Goal: Obtain resource: Download file/media

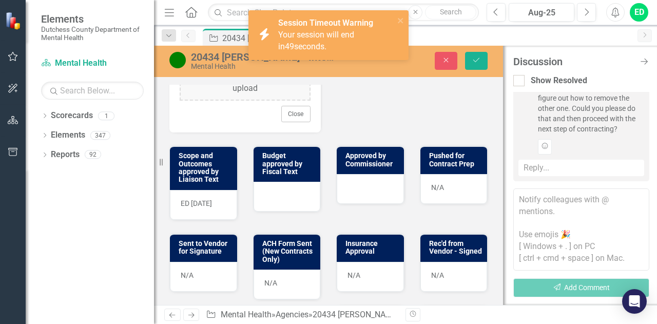
scroll to position [507, 0]
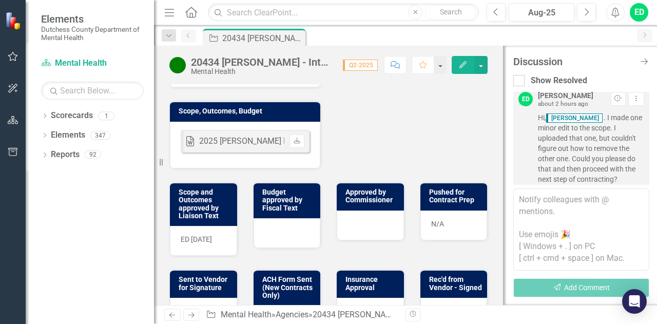
scroll to position [411, 0]
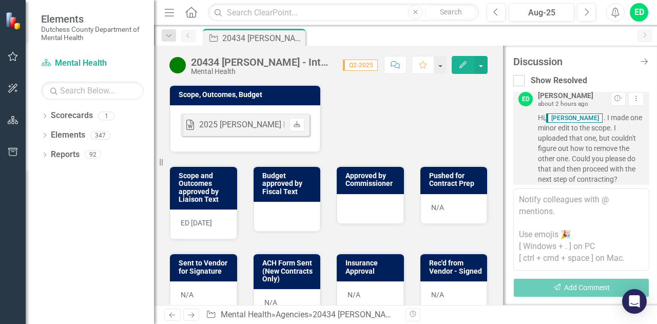
click at [294, 122] on link "Download" at bounding box center [297, 124] width 15 height 13
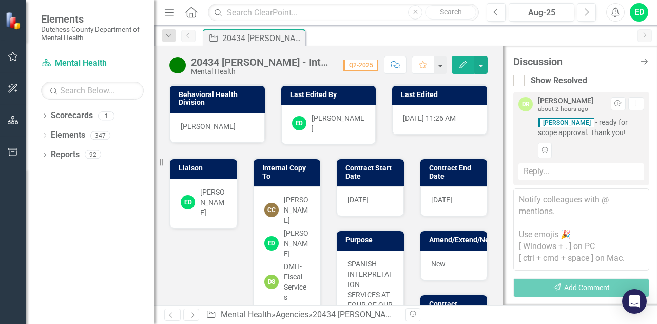
scroll to position [5, 0]
